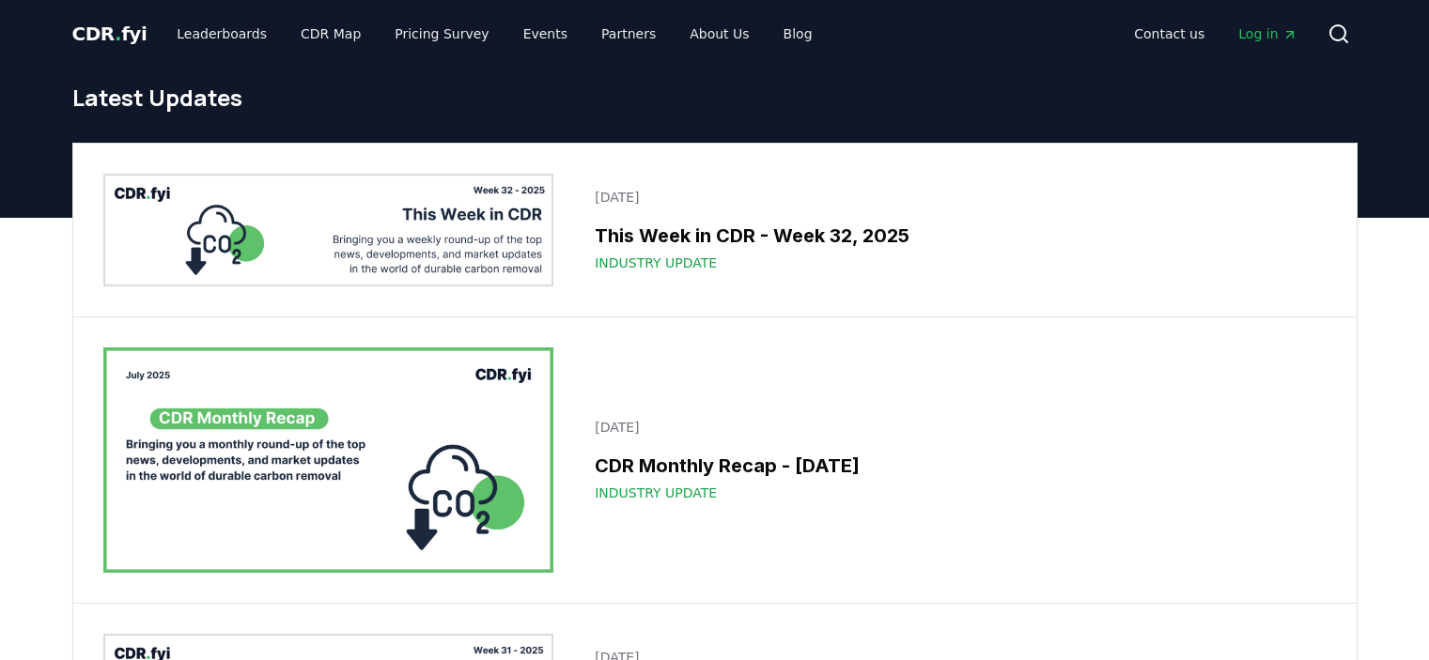
scroll to position [94, 0]
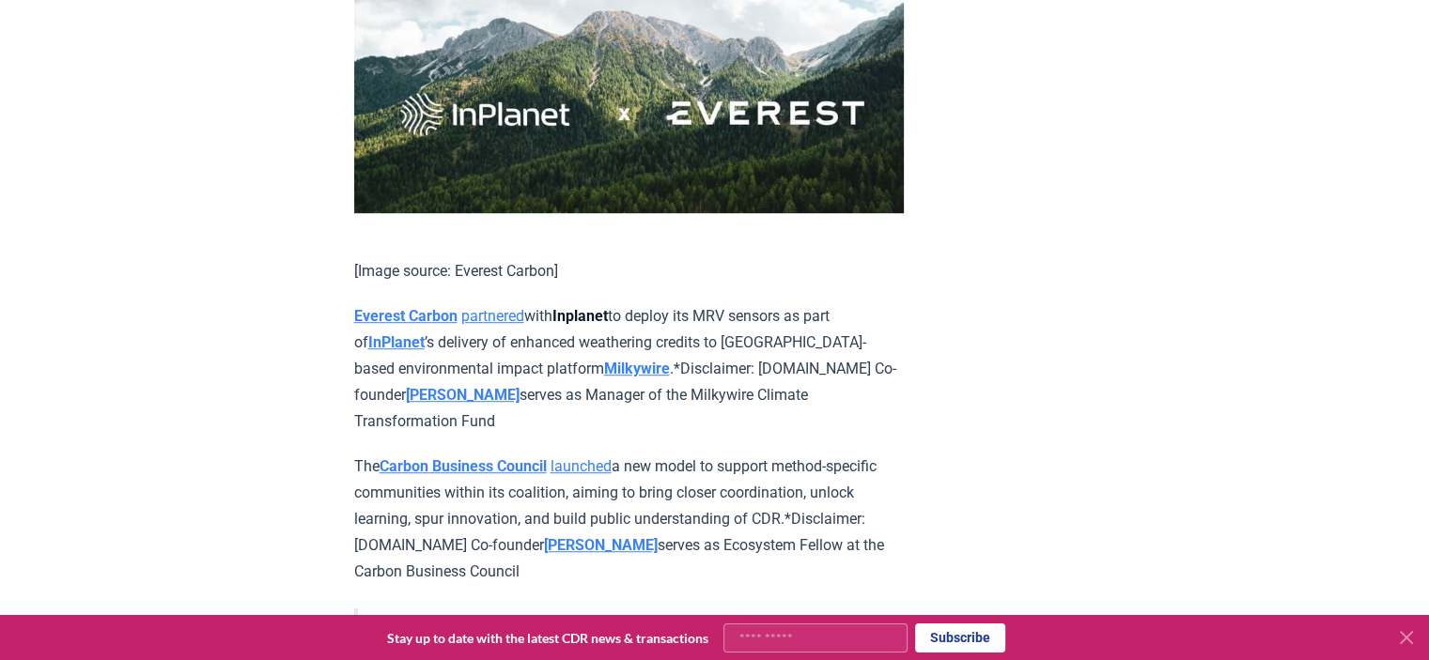
scroll to position [1127, 0]
